Goal: Check status: Check status

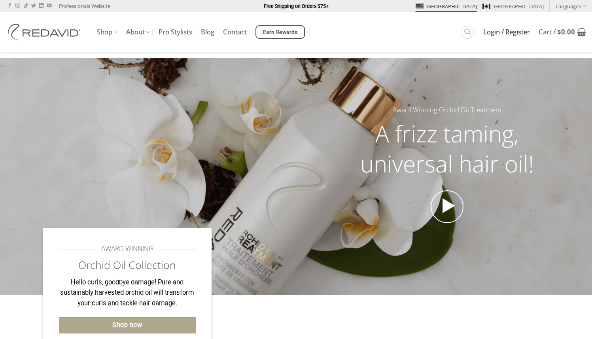
click at [492, 32] on span "Login / Register" at bounding box center [506, 32] width 47 height 6
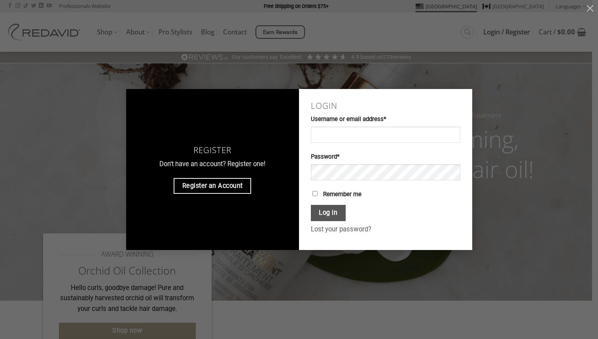
type input "**********"
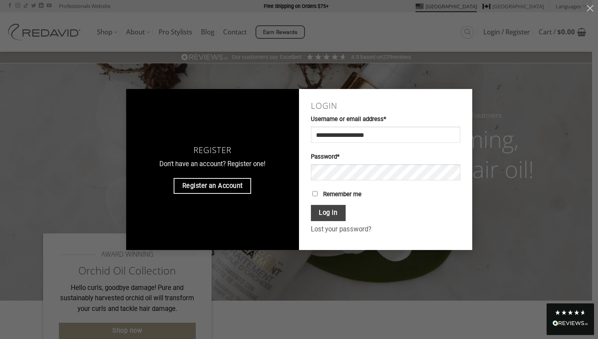
click at [326, 213] on button "Log in" at bounding box center [328, 213] width 35 height 16
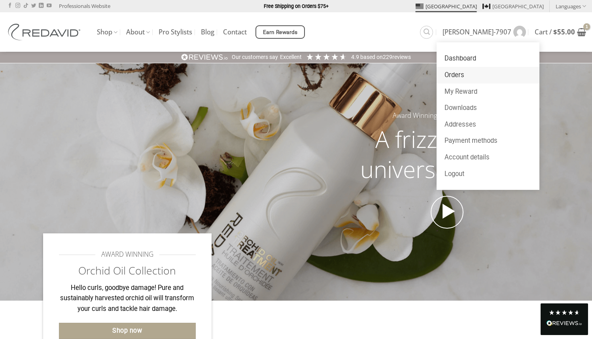
click at [498, 73] on link "Orders" at bounding box center [487, 75] width 103 height 17
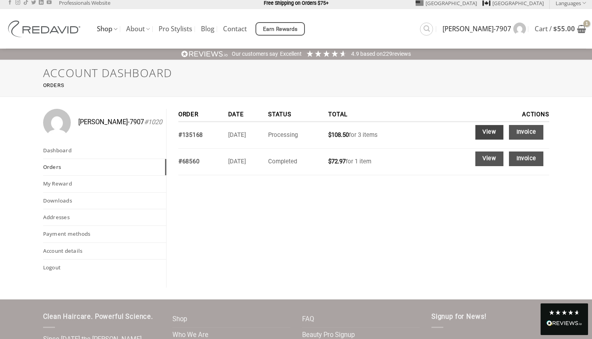
click at [487, 136] on link "View" at bounding box center [489, 132] width 28 height 15
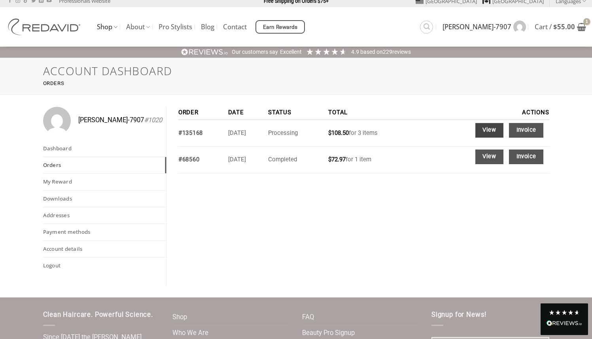
scroll to position [6, 0]
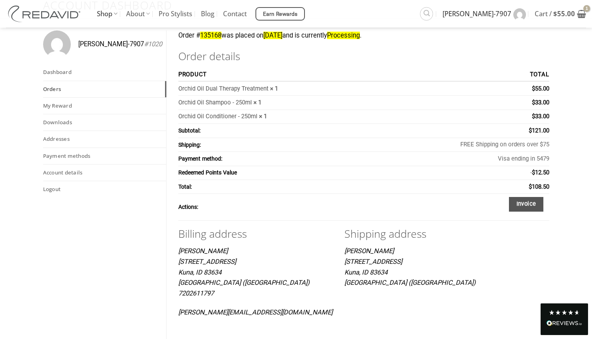
scroll to position [64, 0]
